Goal: Find specific page/section: Find specific page/section

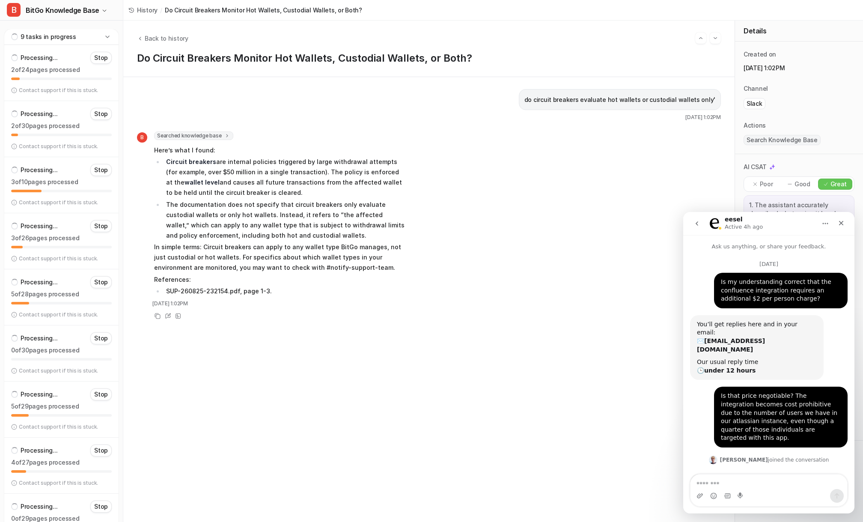
scroll to position [1912, 0]
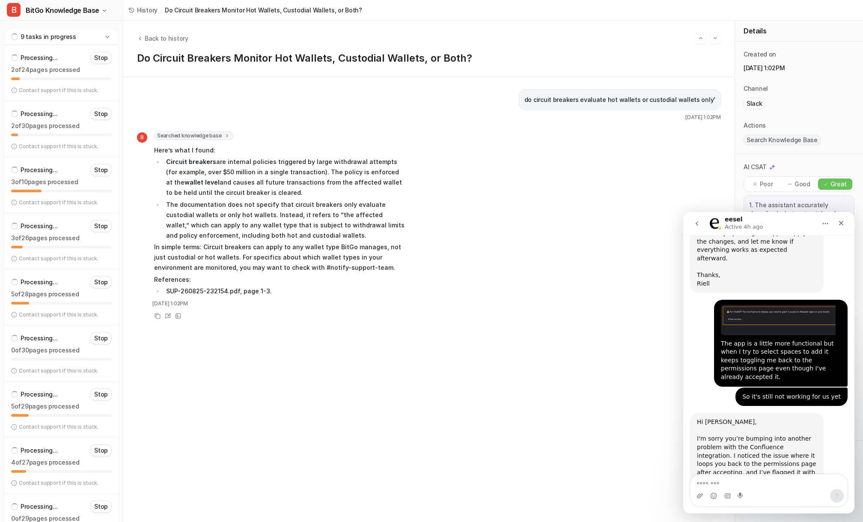
click at [110, 36] on icon at bounding box center [107, 37] width 9 height 9
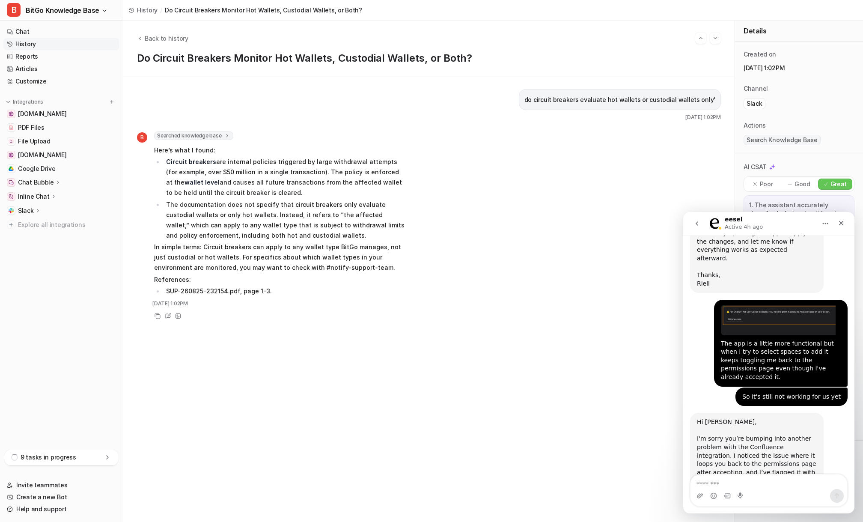
click at [56, 41] on link "History" at bounding box center [61, 44] width 116 height 12
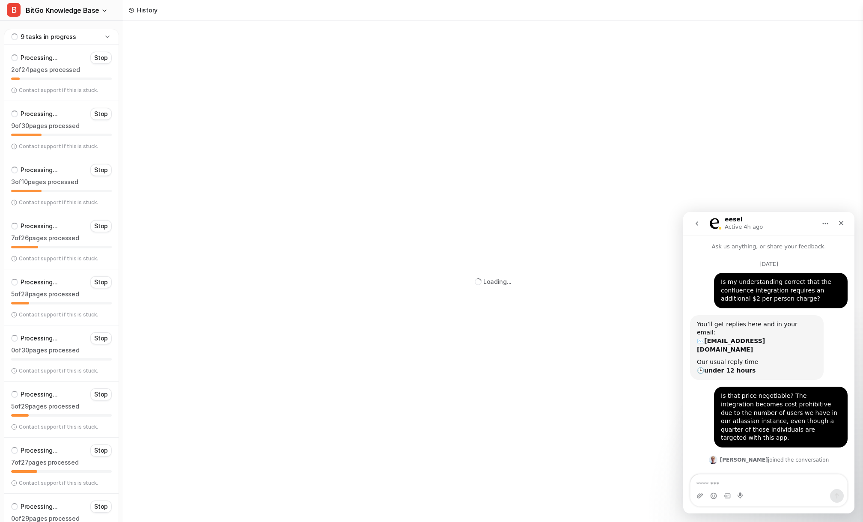
click at [110, 37] on icon at bounding box center [107, 37] width 9 height 9
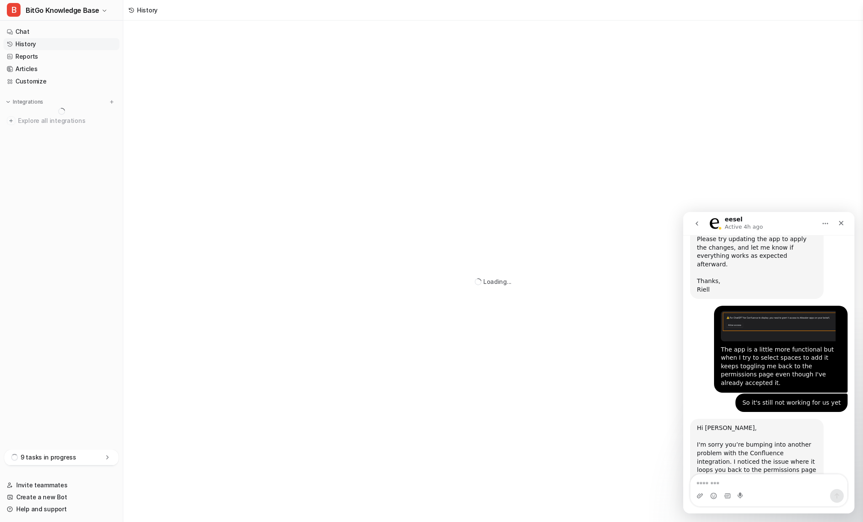
scroll to position [1912, 0]
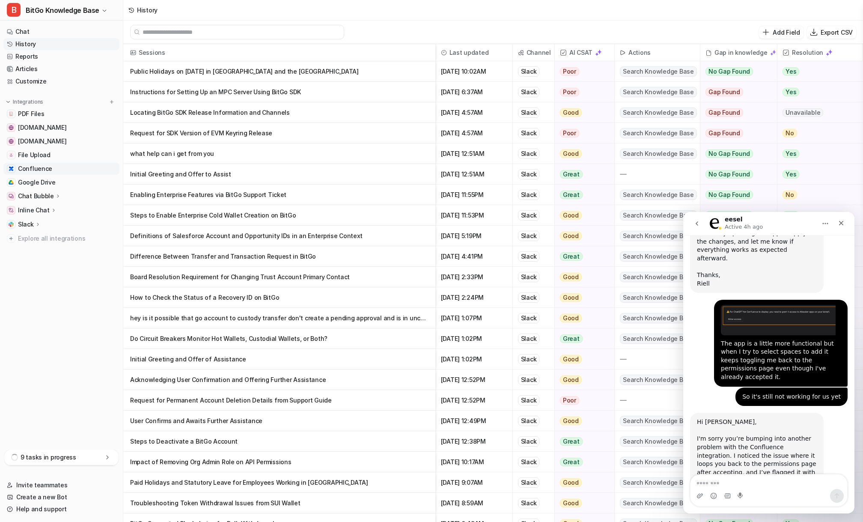
click at [55, 171] on link "Confluence" at bounding box center [61, 169] width 116 height 12
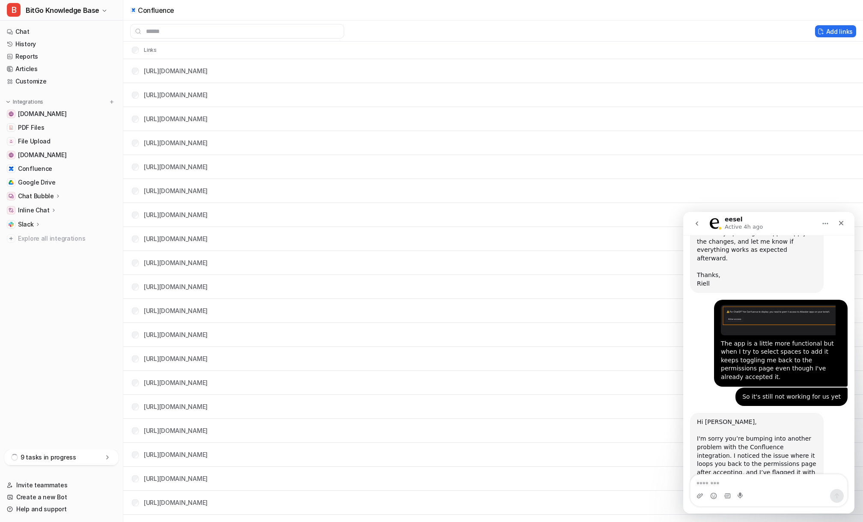
click at [79, 296] on nav "Chat History Reports Articles Customize Integrations www.bitgo.com PDF Files Fi…" at bounding box center [61, 235] width 123 height 427
click at [58, 279] on nav "Chat History Reports Articles Customize Integrations www.bitgo.com PDF Files Fi…" at bounding box center [61, 235] width 123 height 427
click at [59, 279] on nav "Chat History Reports Articles Customize Integrations www.bitgo.com PDF Files Fi…" at bounding box center [61, 235] width 123 height 427
